Goal: Entertainment & Leisure: Consume media (video, audio)

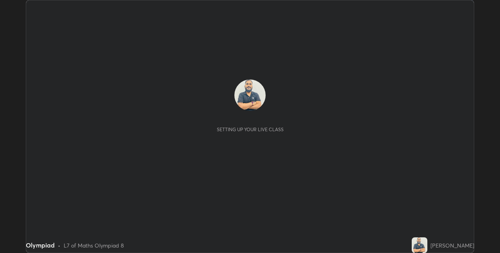
scroll to position [253, 500]
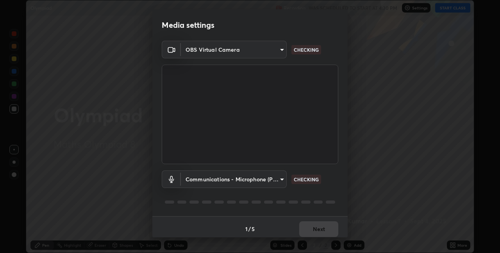
type input "e74ca63ae388f954bfaf6653c56e5440299f2e2585bfa252c10ec08d26b876d3"
type input "communications"
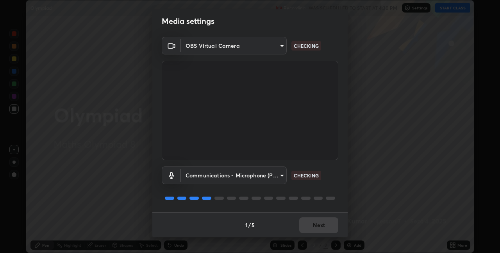
click at [316, 224] on div "1 / 5 Next" at bounding box center [249, 224] width 195 height 25
click at [315, 226] on div "1 / 5 Next" at bounding box center [249, 224] width 195 height 25
click at [313, 226] on div "1 / 5 Next" at bounding box center [249, 224] width 195 height 25
click at [319, 224] on div "1 / 5 Next" at bounding box center [249, 224] width 195 height 25
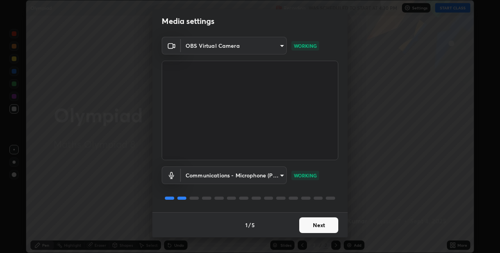
click at [313, 225] on button "Next" at bounding box center [319, 225] width 39 height 16
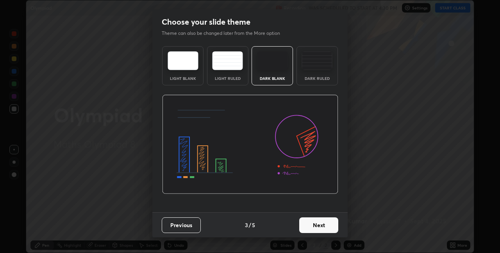
click at [313, 225] on button "Next" at bounding box center [319, 225] width 39 height 16
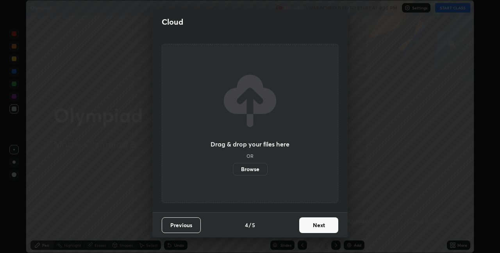
click at [319, 226] on button "Next" at bounding box center [319, 225] width 39 height 16
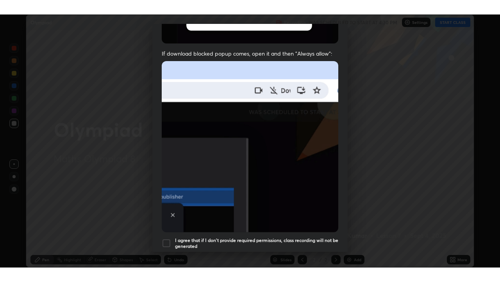
scroll to position [163, 0]
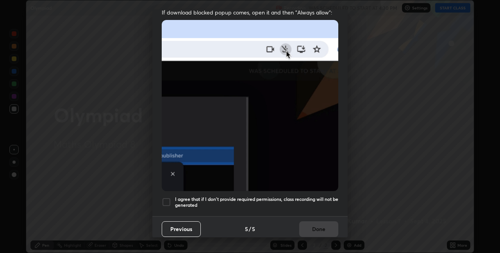
click at [165, 198] on div at bounding box center [166, 201] width 9 height 9
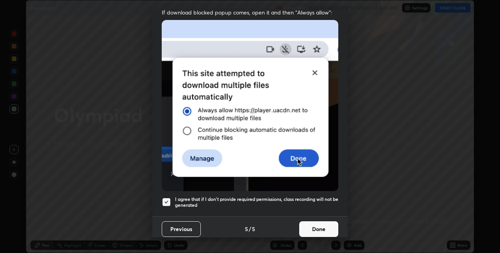
click at [317, 225] on button "Done" at bounding box center [319, 229] width 39 height 16
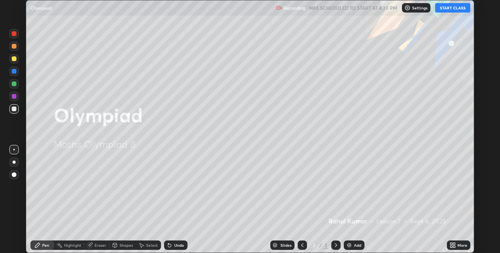
click at [454, 6] on button "START CLASS" at bounding box center [453, 7] width 35 height 9
click at [454, 243] on icon at bounding box center [455, 243] width 2 height 2
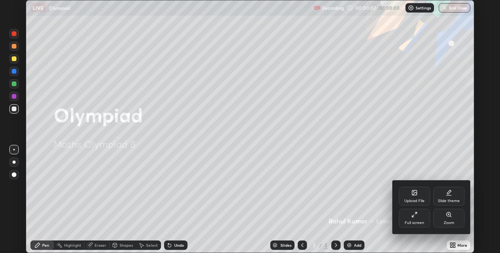
click at [417, 216] on icon at bounding box center [415, 214] width 6 height 6
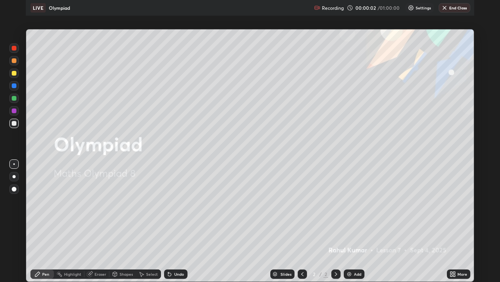
scroll to position [282, 500]
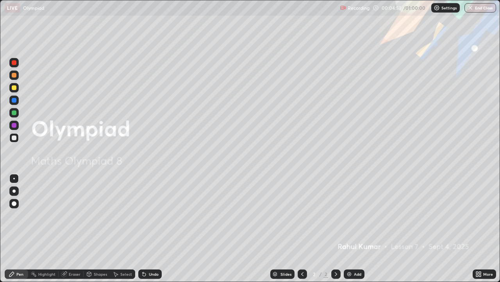
click at [350, 252] on img at bounding box center [349, 274] width 6 height 6
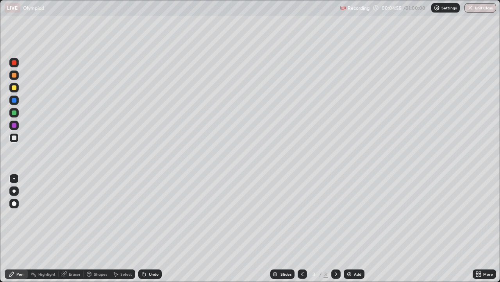
click at [15, 88] on div at bounding box center [14, 87] width 5 height 5
click at [16, 138] on div at bounding box center [14, 137] width 5 height 5
click at [152, 252] on div "Undo" at bounding box center [154, 274] width 10 height 4
click at [335, 252] on icon at bounding box center [336, 274] width 2 height 4
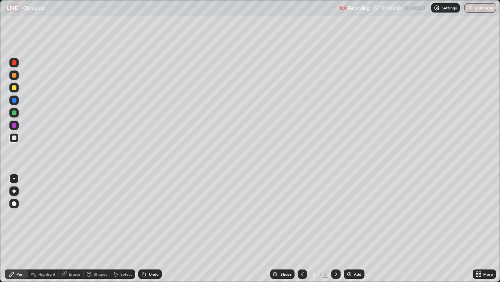
click at [350, 252] on img at bounding box center [349, 274] width 6 height 6
click at [15, 92] on div at bounding box center [13, 87] width 9 height 9
click at [15, 136] on div at bounding box center [14, 137] width 5 height 5
click at [150, 252] on div "Undo" at bounding box center [154, 274] width 10 height 4
click at [147, 252] on div "Undo" at bounding box center [149, 273] width 23 height 9
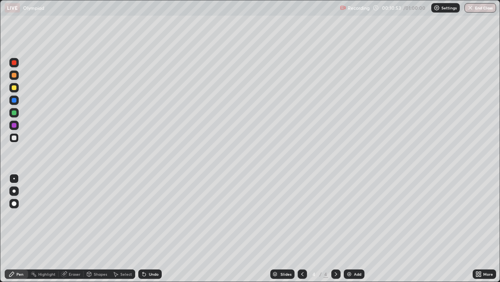
click at [149, 252] on div "Undo" at bounding box center [154, 274] width 10 height 4
click at [54, 252] on div "Highlight" at bounding box center [43, 274] width 30 height 16
click at [145, 252] on icon at bounding box center [144, 274] width 6 height 6
click at [12, 137] on div at bounding box center [14, 137] width 5 height 5
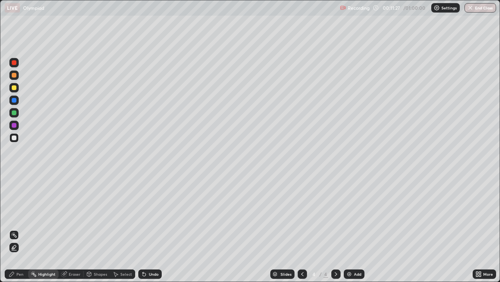
click at [16, 252] on div "Pen" at bounding box center [16, 273] width 23 height 9
click at [14, 86] on div at bounding box center [14, 87] width 5 height 5
click at [13, 141] on div at bounding box center [13, 137] width 9 height 9
click at [152, 252] on div "Undo" at bounding box center [149, 273] width 23 height 9
click at [153, 252] on div "Undo" at bounding box center [154, 274] width 10 height 4
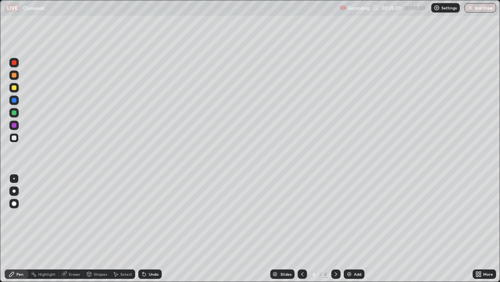
click at [353, 252] on div "Add" at bounding box center [354, 273] width 21 height 9
click at [12, 86] on div at bounding box center [14, 87] width 5 height 5
click at [12, 137] on div at bounding box center [14, 137] width 5 height 5
click at [116, 252] on icon at bounding box center [116, 274] width 6 height 6
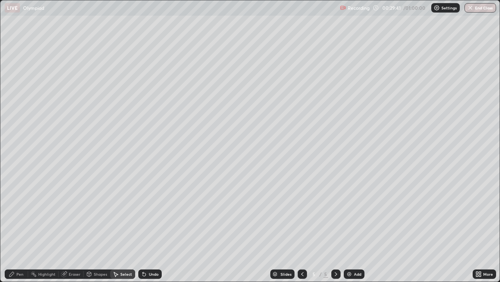
click at [120, 252] on div "Select" at bounding box center [126, 274] width 12 height 4
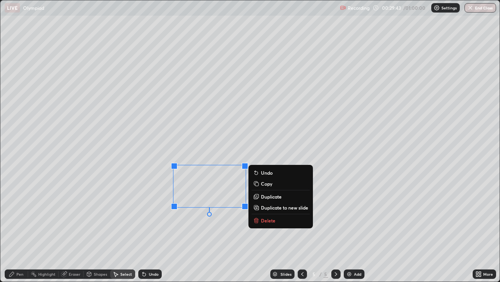
click at [262, 218] on p "Delete" at bounding box center [268, 220] width 14 height 6
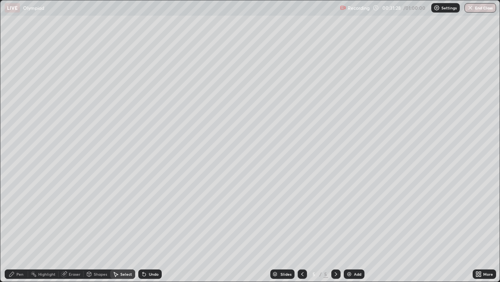
click at [18, 252] on div "Pen" at bounding box center [16, 273] width 23 height 9
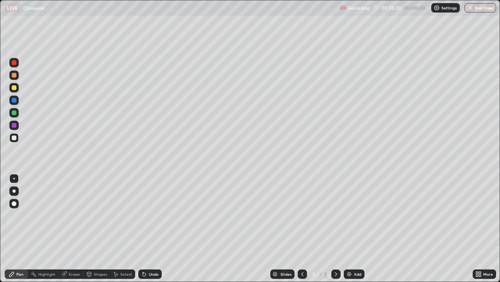
click at [352, 252] on div "Add" at bounding box center [354, 273] width 21 height 9
click at [17, 87] on div at bounding box center [13, 87] width 9 height 9
click at [147, 252] on div "Undo" at bounding box center [149, 273] width 23 height 9
click at [149, 252] on div "Undo" at bounding box center [154, 274] width 10 height 4
click at [147, 252] on div "Undo" at bounding box center [149, 273] width 23 height 9
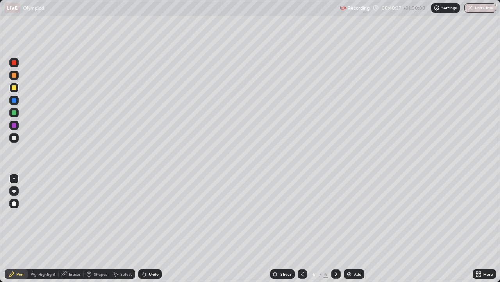
click at [14, 138] on div at bounding box center [14, 137] width 5 height 5
click at [147, 252] on div "Undo" at bounding box center [149, 273] width 23 height 9
click at [152, 252] on div "Undo" at bounding box center [154, 274] width 10 height 4
click at [350, 252] on img at bounding box center [349, 274] width 6 height 6
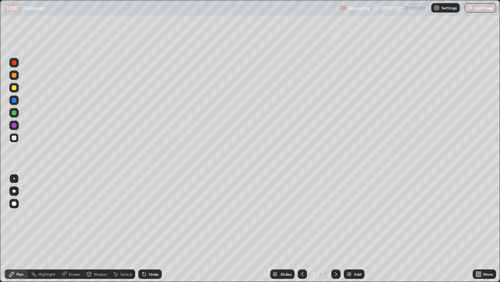
click at [14, 89] on div at bounding box center [14, 87] width 5 height 5
click at [152, 252] on div "Undo" at bounding box center [154, 274] width 10 height 4
click at [149, 252] on div "Undo" at bounding box center [154, 274] width 10 height 4
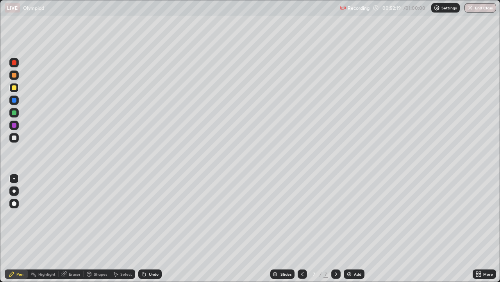
click at [147, 252] on div "Undo" at bounding box center [149, 273] width 23 height 9
click at [15, 137] on div at bounding box center [14, 137] width 5 height 5
click at [145, 252] on div "Undo" at bounding box center [149, 273] width 23 height 9
click at [145, 252] on icon at bounding box center [144, 274] width 6 height 6
click at [147, 252] on div "Undo" at bounding box center [149, 273] width 23 height 9
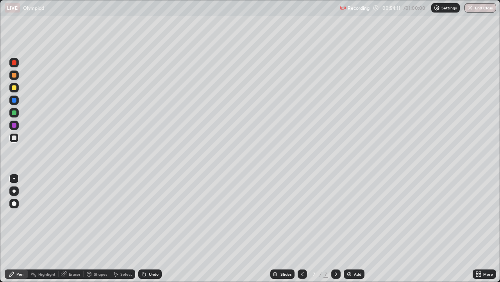
click at [149, 252] on div "Undo" at bounding box center [154, 274] width 10 height 4
click at [477, 9] on button "End Class" at bounding box center [481, 7] width 31 height 9
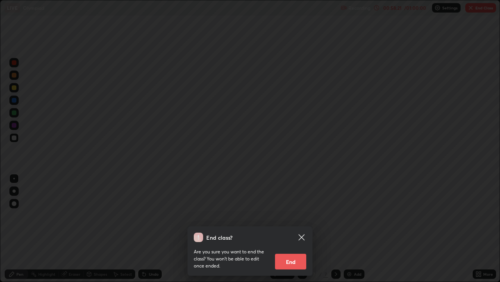
click at [290, 252] on button "End" at bounding box center [290, 261] width 31 height 16
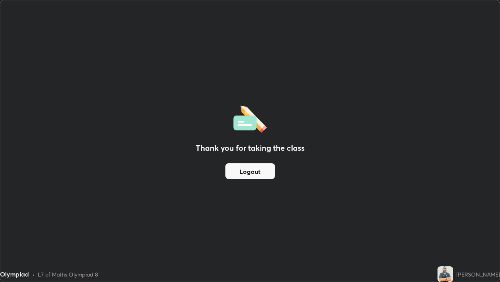
click at [286, 252] on div "Thank you for taking the class Logout" at bounding box center [250, 140] width 500 height 281
